Goal: Task Accomplishment & Management: Manage account settings

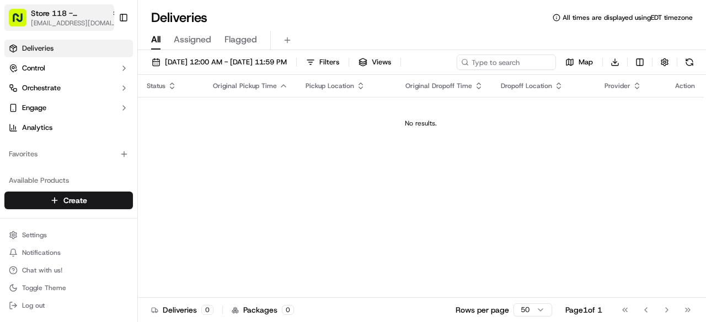
click at [49, 19] on span "macero@justsalad.com" at bounding box center [75, 23] width 88 height 9
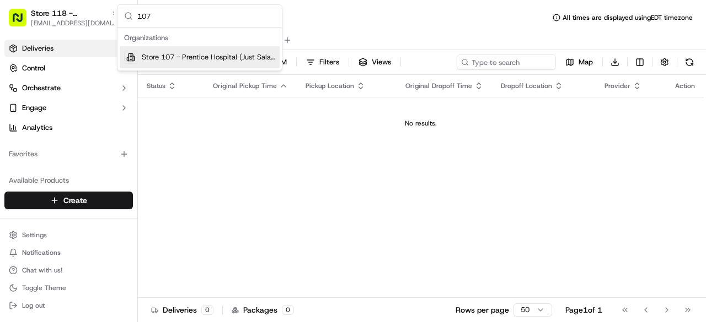
type input "107"
click at [216, 58] on span "Store 107 - Prentice Hospital (Just Salad)" at bounding box center [208, 57] width 133 height 10
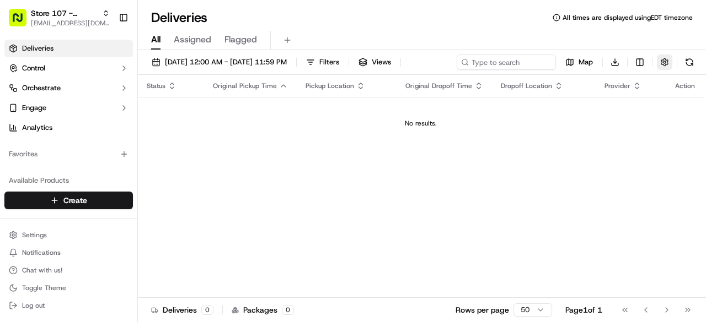
click at [671, 63] on button "button" at bounding box center [663, 62] width 15 height 15
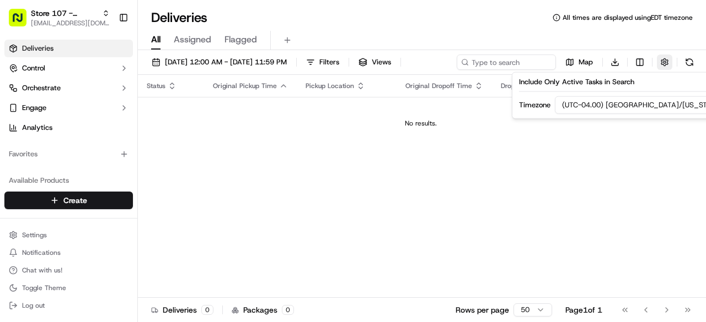
click at [671, 63] on button "button" at bounding box center [663, 62] width 15 height 15
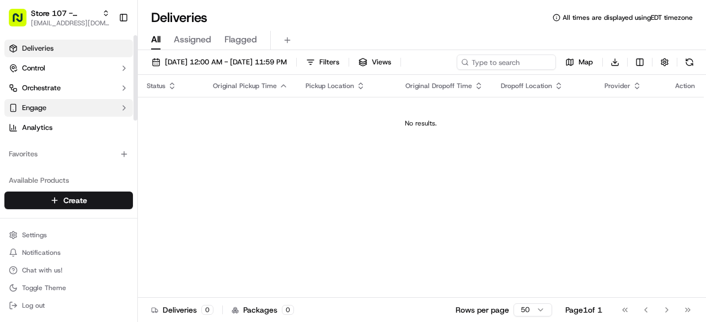
click at [83, 105] on button "Engage" at bounding box center [68, 108] width 128 height 18
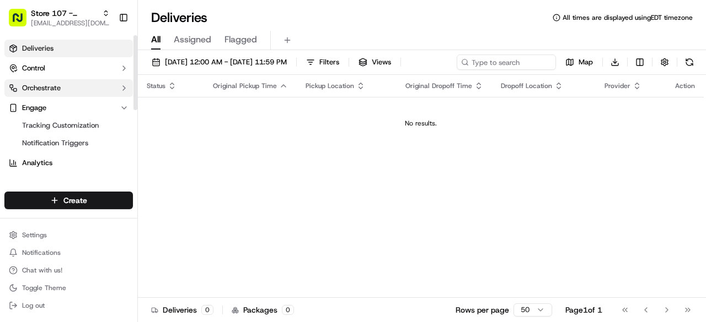
click at [90, 95] on button "Orchestrate" at bounding box center [68, 88] width 128 height 18
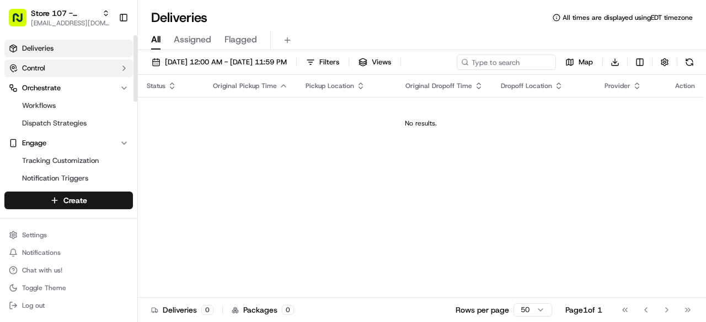
click at [90, 67] on button "Control" at bounding box center [68, 69] width 128 height 18
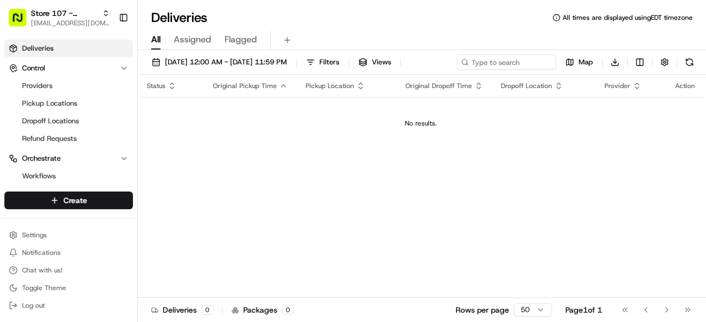
click at [190, 41] on span "Assigned" at bounding box center [192, 39] width 37 height 13
click at [240, 41] on span "Flagged" at bounding box center [240, 39] width 33 height 13
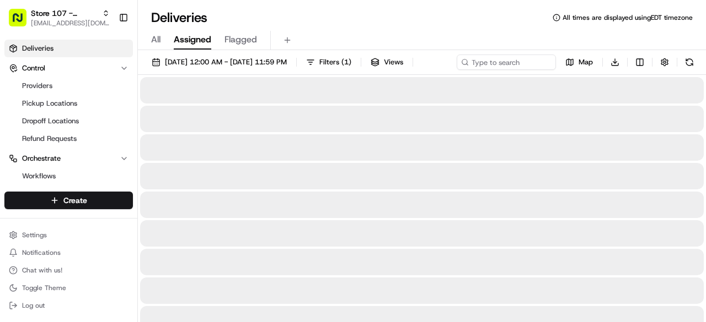
click at [200, 42] on span "Assigned" at bounding box center [192, 39] width 37 height 13
click at [155, 40] on span "All" at bounding box center [155, 39] width 9 height 13
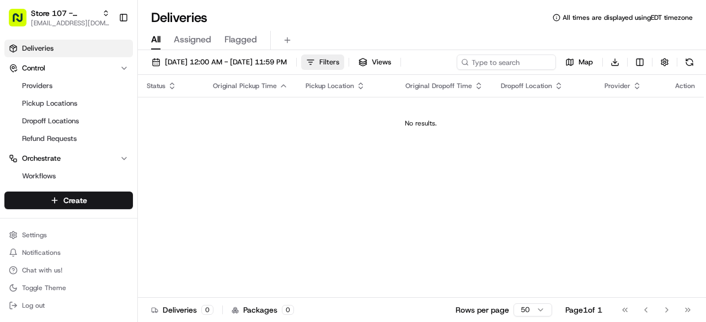
click at [339, 62] on span "Filters" at bounding box center [329, 62] width 20 height 10
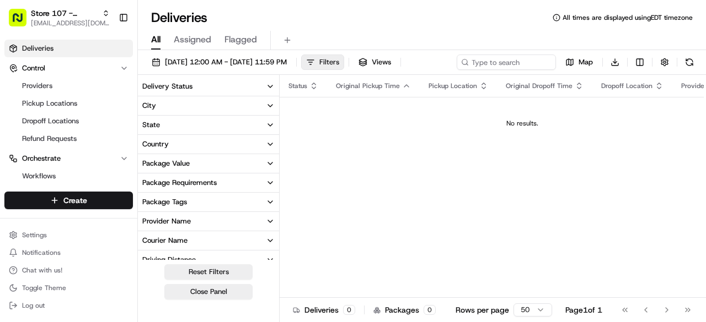
click at [339, 62] on span "Filters" at bounding box center [329, 62] width 20 height 10
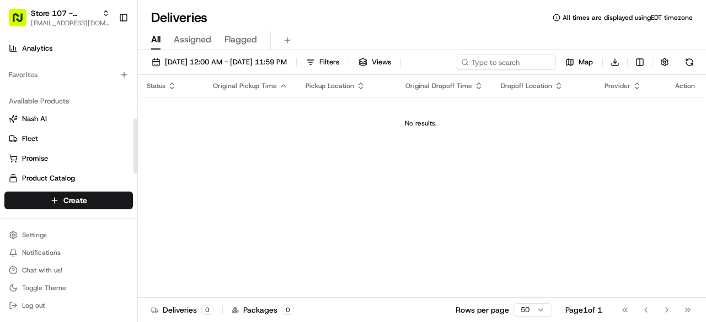
scroll to position [249, 0]
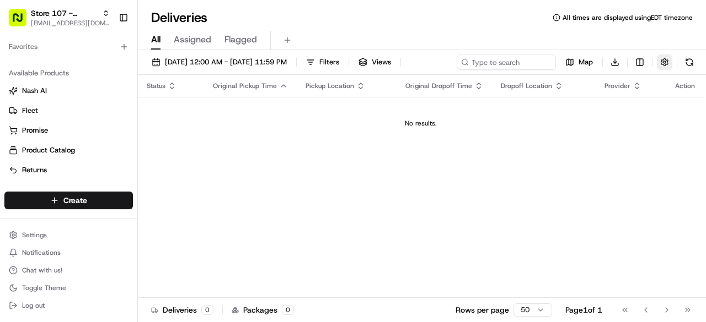
click at [669, 61] on button "button" at bounding box center [663, 62] width 15 height 15
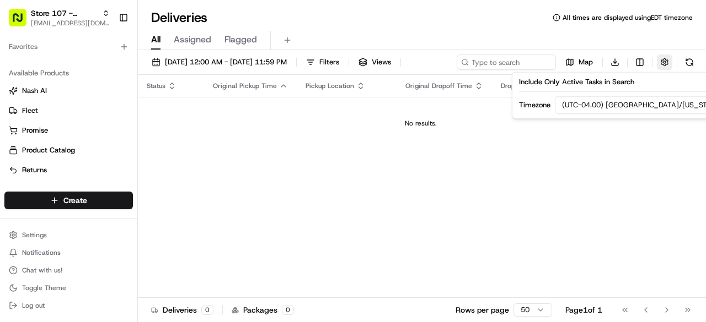
click at [669, 61] on button "button" at bounding box center [663, 62] width 15 height 15
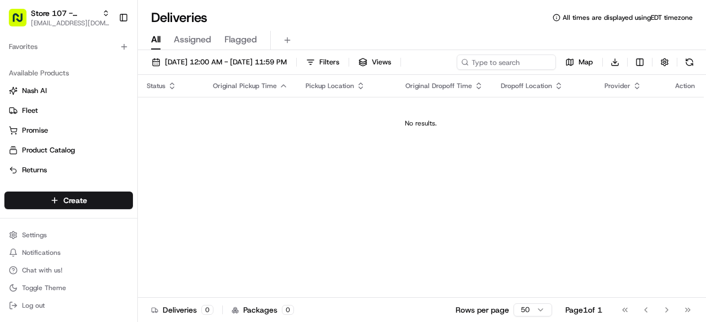
click at [244, 42] on span "Flagged" at bounding box center [240, 39] width 33 height 13
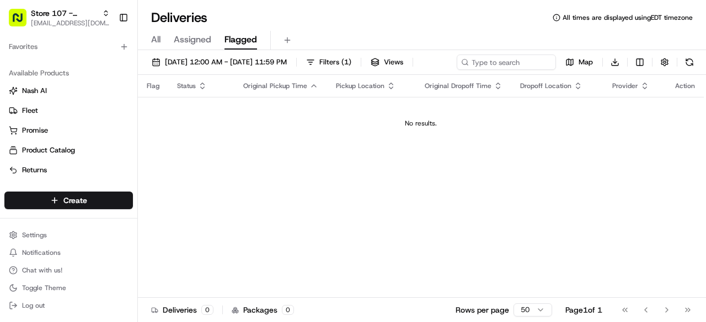
click at [193, 40] on span "Assigned" at bounding box center [192, 39] width 37 height 13
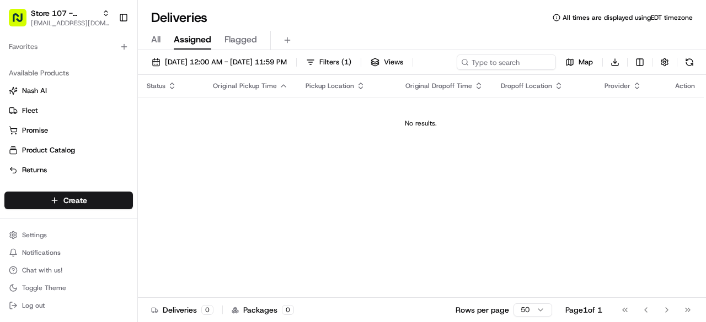
click at [156, 41] on span "All" at bounding box center [155, 39] width 9 height 13
click at [666, 62] on button "button" at bounding box center [663, 62] width 15 height 15
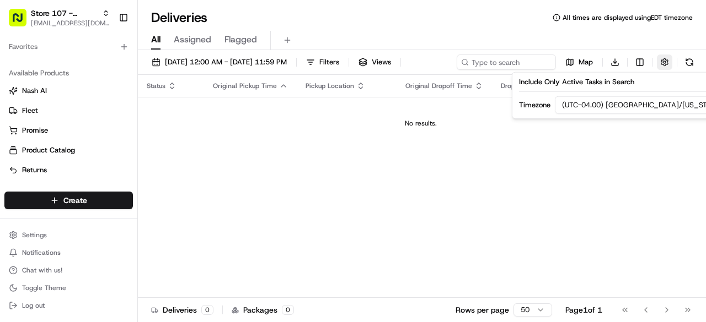
click at [666, 62] on button "button" at bounding box center [663, 62] width 15 height 15
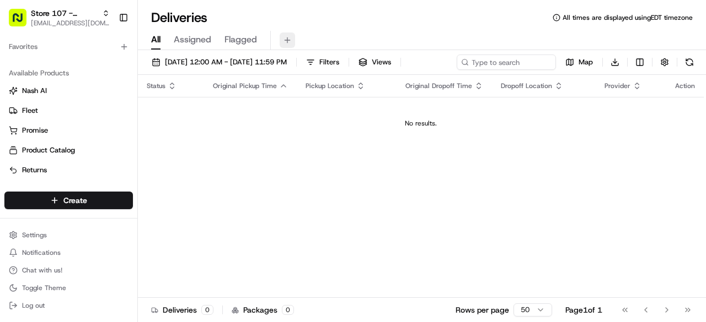
click at [283, 40] on button at bounding box center [286, 40] width 15 height 15
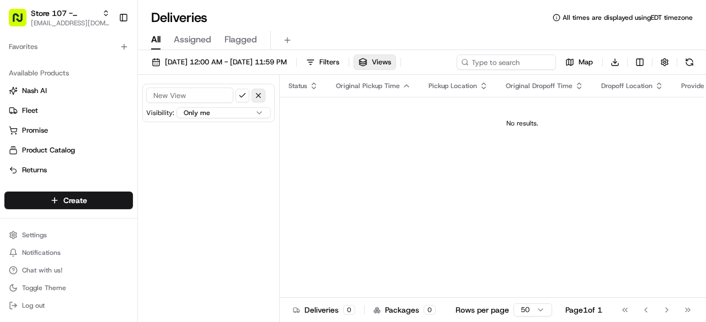
click at [262, 97] on button "button" at bounding box center [258, 96] width 14 height 14
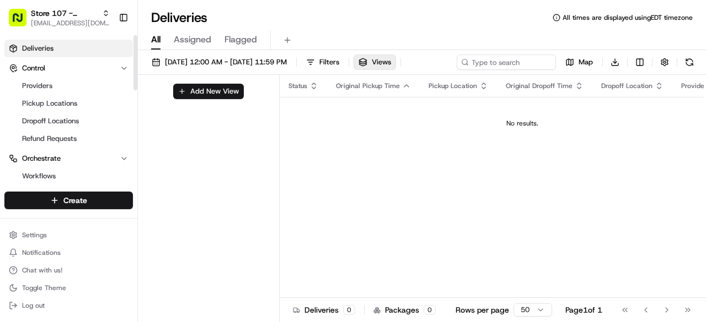
click at [68, 51] on link "Deliveries" at bounding box center [68, 49] width 128 height 18
click at [73, 139] on span "Refund Requests" at bounding box center [49, 139] width 55 height 10
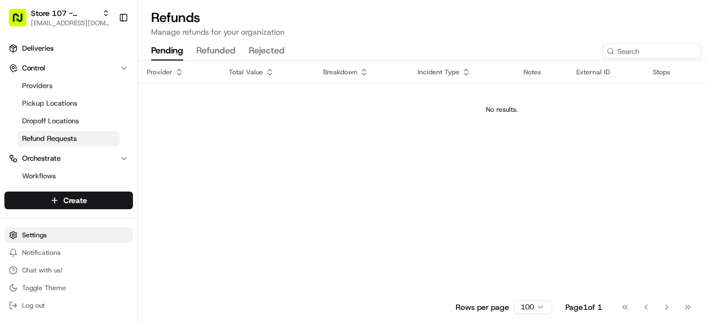
click at [57, 241] on html "Store 107 - Prentice Hospital (Just Salad) macero@justsalad.com Toggle Sidebar …" at bounding box center [353, 161] width 706 height 322
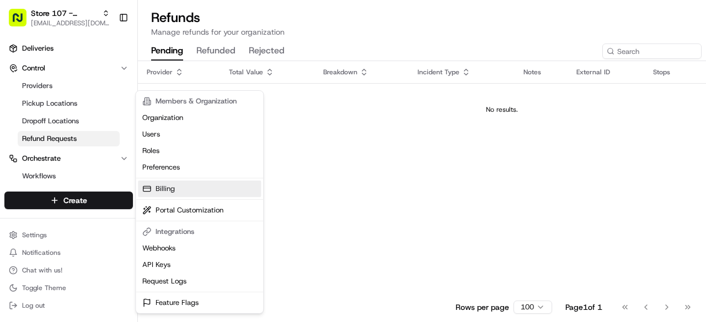
click at [203, 189] on link "Billing" at bounding box center [199, 189] width 123 height 17
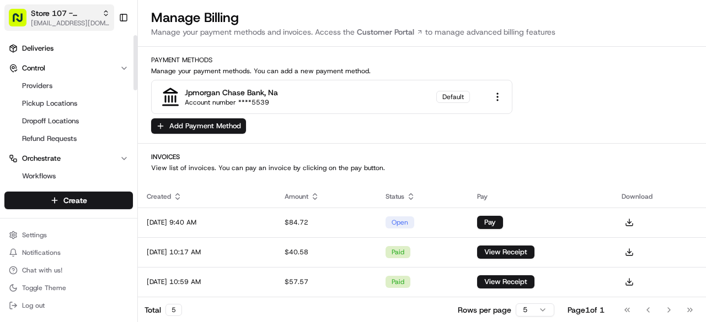
click at [99, 20] on span "macero@justsalad.com" at bounding box center [70, 23] width 79 height 9
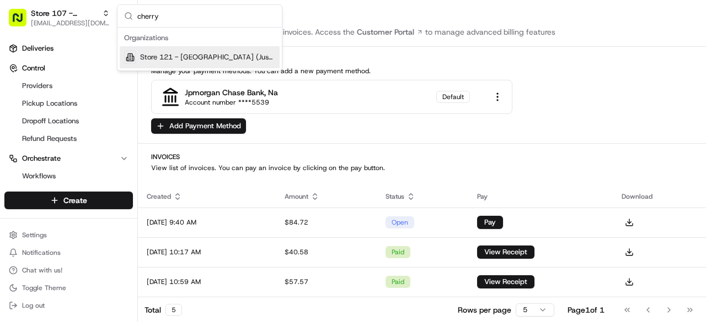
type input "cherry"
click at [205, 60] on span "Store 121 - Cherry Hill (Just Salad)" at bounding box center [207, 57] width 135 height 10
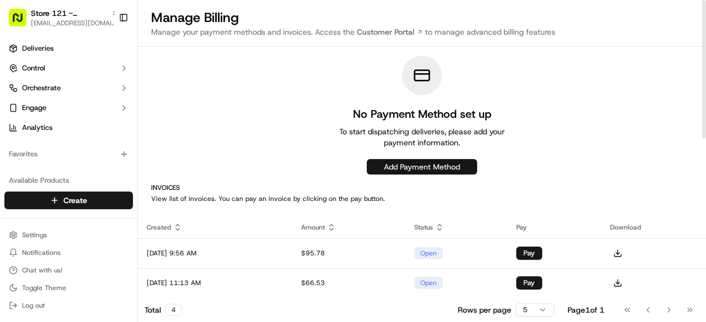
click at [470, 172] on button "Add Payment Method" at bounding box center [422, 166] width 110 height 15
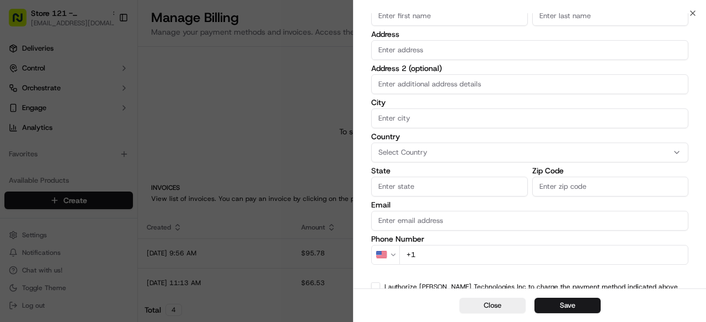
scroll to position [73, 0]
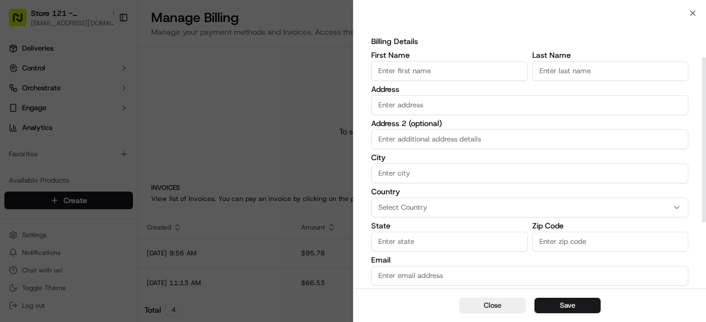
click at [444, 79] on input "First Name" at bounding box center [449, 71] width 157 height 20
type input "H"
type input "Just"
type input "Salad"
type input "663 Lexington Ave"
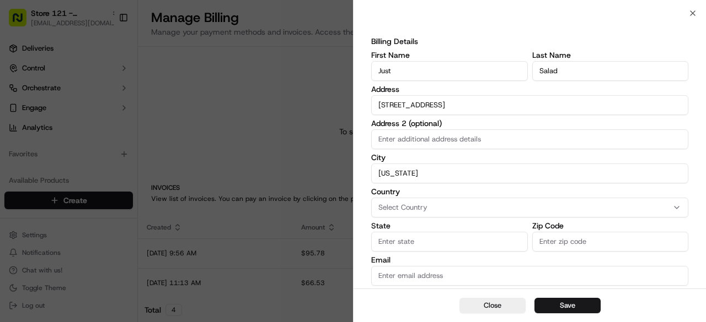
type input "New York"
click at [428, 214] on button "Select Country" at bounding box center [529, 208] width 317 height 20
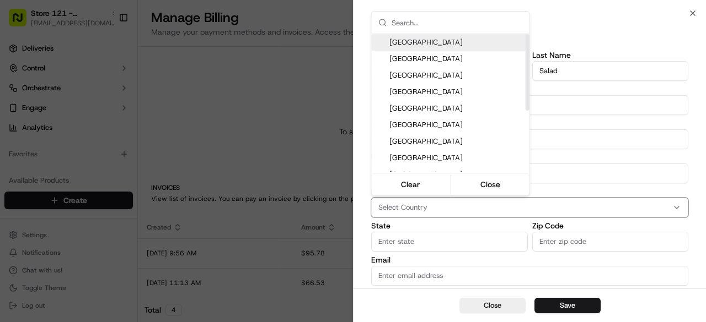
click at [406, 47] on div "United States" at bounding box center [450, 42] width 158 height 17
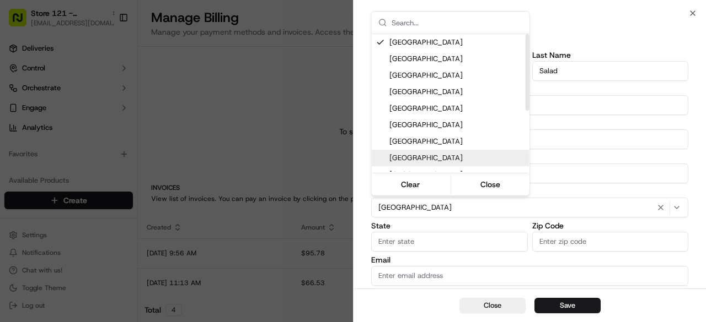
click at [394, 243] on div at bounding box center [353, 161] width 706 height 322
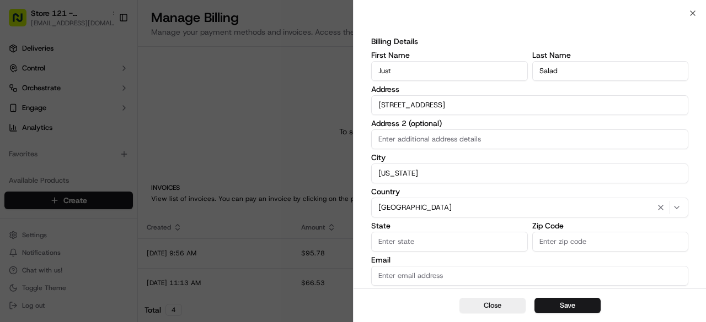
click at [394, 243] on input "State" at bounding box center [449, 242] width 157 height 20
type input "NY"
type input "`"
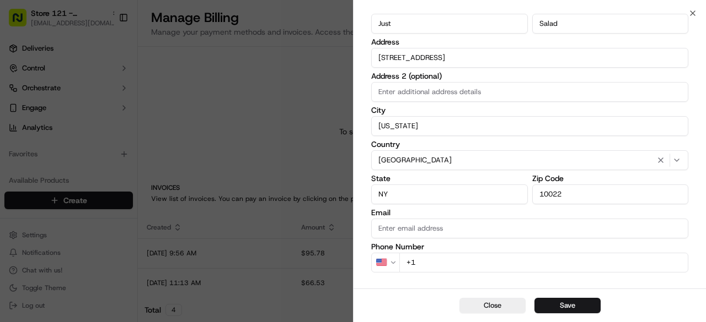
scroll to position [183, 0]
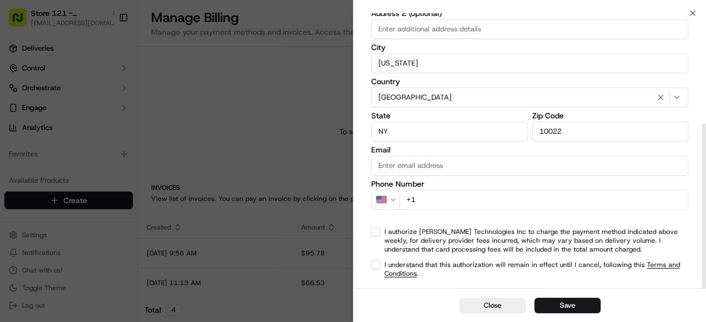
type input "10022"
click at [449, 168] on input "Email" at bounding box center [529, 166] width 317 height 20
type input "accounting@justsalad.com"
click at [456, 195] on input "+1" at bounding box center [543, 200] width 289 height 20
type input "+1 212 244 1111"
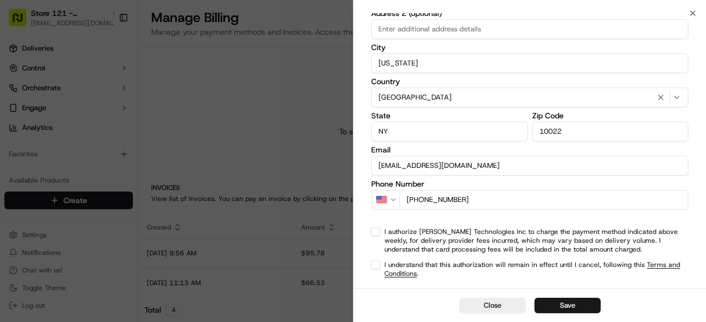
click at [381, 234] on div "I authorize Nash Technologies Inc to charge the payment method indicated above …" at bounding box center [529, 241] width 317 height 26
click at [382, 232] on div "I authorize Nash Technologies Inc to charge the payment method indicated above …" at bounding box center [529, 241] width 317 height 26
click at [375, 231] on button "I authorize Nash Technologies Inc to charge the payment method indicated above …" at bounding box center [375, 232] width 9 height 9
click at [374, 269] on button "I understand that this authorization will remain in effect until I cancel, foll…" at bounding box center [375, 265] width 9 height 9
click at [571, 307] on button "Save" at bounding box center [567, 305] width 66 height 15
